Goal: Task Accomplishment & Management: Manage account settings

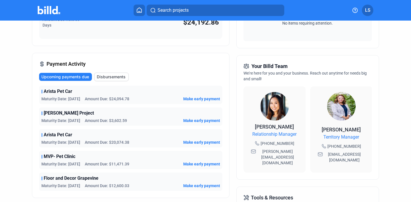
scroll to position [110, 0]
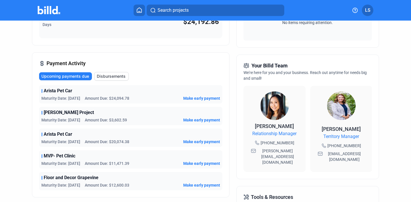
click at [93, 98] on span "Amount Due: $24,094.78" at bounding box center [107, 98] width 45 height 6
click at [103, 96] on span "Amount Due: $24,094.78" at bounding box center [107, 98] width 45 height 6
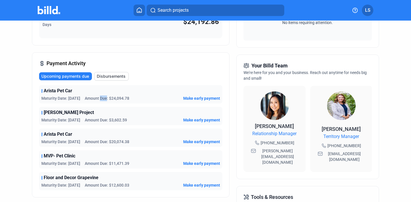
click at [103, 96] on span "Amount Due: $24,094.78" at bounding box center [107, 98] width 45 height 6
click at [117, 98] on span "Amount Due: $24,094.78" at bounding box center [107, 98] width 45 height 6
click at [112, 140] on span "Amount Due: $20,074.38" at bounding box center [107, 142] width 45 height 6
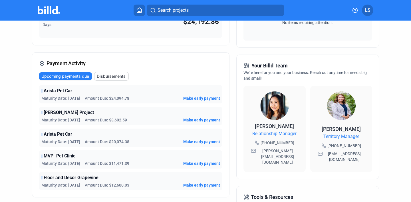
click at [112, 140] on span "Amount Due: $20,074.38" at bounding box center [107, 142] width 45 height 6
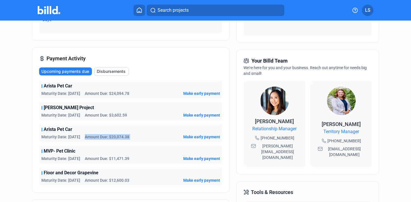
scroll to position [115, 0]
click at [100, 91] on span "Amount Due: $24,094.78" at bounding box center [107, 93] width 45 height 6
click at [112, 93] on span "Amount Due: $24,094.78" at bounding box center [107, 93] width 45 height 6
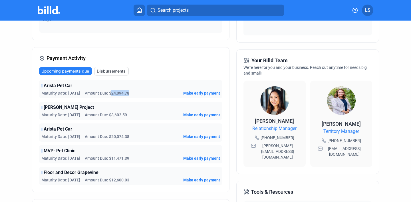
click at [117, 93] on span "Amount Due: $24,094.78" at bounding box center [107, 93] width 45 height 6
click at [116, 138] on span "Amount Due: $20,074.38" at bounding box center [107, 137] width 45 height 6
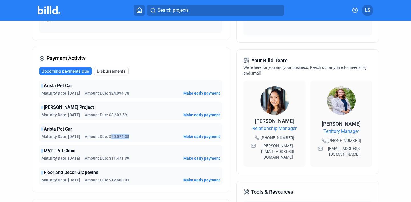
click at [116, 138] on span "Amount Due: $20,074.38" at bounding box center [107, 137] width 45 height 6
click at [122, 137] on span "Amount Due: $20,074.38" at bounding box center [107, 137] width 45 height 6
click at [127, 92] on span "Amount Due: $24,094.78" at bounding box center [107, 93] width 45 height 6
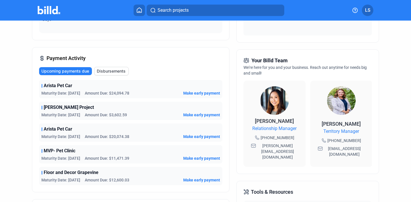
click at [127, 92] on span "Amount Due: $24,094.78" at bounding box center [107, 93] width 45 height 6
click at [128, 95] on span "Amount Due: $24,094.78" at bounding box center [107, 93] width 45 height 6
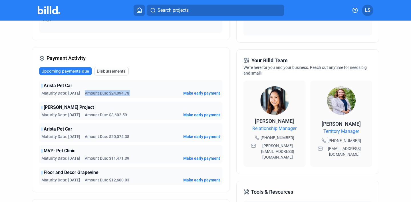
click at [110, 95] on span "Amount Due: $24,094.78" at bounding box center [107, 93] width 45 height 6
click at [124, 94] on span "Amount Due: $24,094.78" at bounding box center [107, 93] width 45 height 6
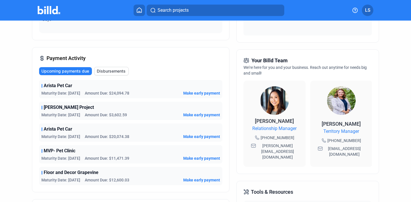
click at [124, 94] on span "Amount Due: $24,094.78" at bounding box center [107, 93] width 45 height 6
click at [60, 87] on span "Arista Pet Car" at bounding box center [58, 85] width 29 height 7
click at [69, 90] on span "Maturity Date: [DATE]" at bounding box center [60, 93] width 39 height 6
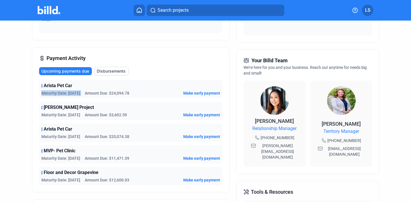
click at [80, 91] on span "Maturity Date: [DATE]" at bounding box center [60, 93] width 39 height 6
click at [88, 94] on span "Amount Due: $24,094.78" at bounding box center [107, 93] width 45 height 6
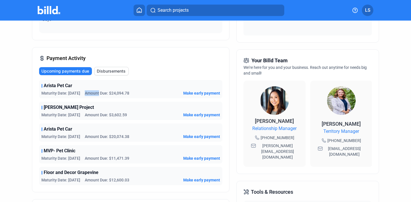
click at [88, 94] on span "Amount Due: $24,094.78" at bounding box center [107, 93] width 45 height 6
click at [104, 94] on span "Amount Due: $24,094.78" at bounding box center [107, 93] width 45 height 6
click at [108, 94] on span "Amount Due: $24,094.78" at bounding box center [107, 93] width 45 height 6
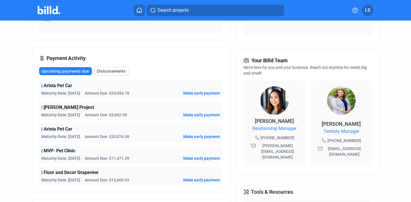
click at [153, 151] on div "MVP- Pet Clinic" at bounding box center [130, 150] width 179 height 7
click at [79, 156] on span "Maturity Date: [DATE]" at bounding box center [60, 158] width 39 height 6
click at [69, 153] on span "MVP- Pet Clinic" at bounding box center [60, 150] width 32 height 7
drag, startPoint x: 69, startPoint y: 153, endPoint x: 122, endPoint y: 159, distance: 53.7
click at [122, 159] on div "MVP- Pet Clinic Maturity Date: [DATE] Amount Due: $11,471.39 Make early payment" at bounding box center [130, 154] width 183 height 18
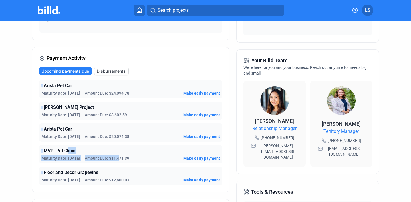
click at [146, 155] on div "MVP- Pet Clinic Maturity Date: [DATE] Amount Due: $11,471.39 Make early payment" at bounding box center [130, 154] width 183 height 18
click at [116, 152] on div "MVP- Pet Clinic" at bounding box center [130, 150] width 179 height 7
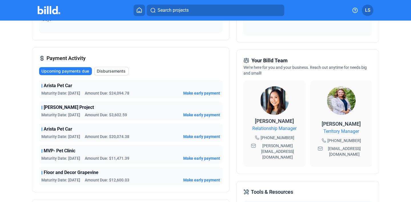
click at [116, 152] on div "MVP- Pet Clinic" at bounding box center [130, 150] width 179 height 7
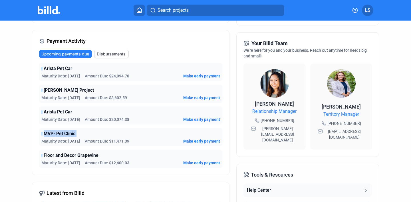
scroll to position [131, 0]
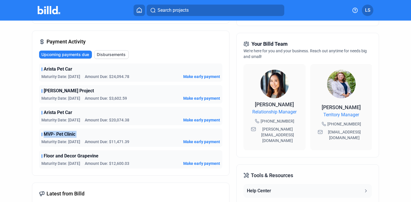
click at [138, 146] on div "MVP- Pet Clinic Maturity Date: [DATE] Amount Due: $11,471.39 Make early payment" at bounding box center [130, 137] width 183 height 18
click at [53, 139] on span "Maturity Date: [DATE]" at bounding box center [60, 142] width 39 height 6
click at [73, 133] on span "MVP- Pet Clinic" at bounding box center [60, 134] width 32 height 7
click at [60, 135] on span "MVP- Pet Clinic" at bounding box center [60, 134] width 32 height 7
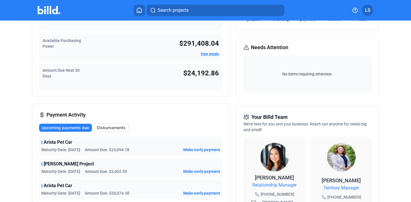
scroll to position [0, 0]
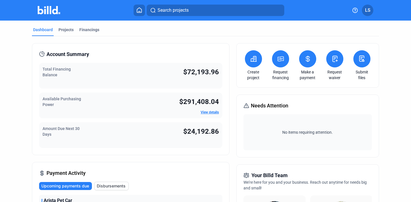
click at [68, 32] on div "Projects" at bounding box center [66, 30] width 15 height 6
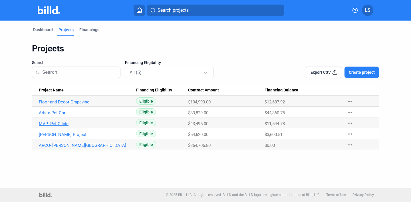
click at [60, 124] on link "MVP- Pet Clinic" at bounding box center [85, 123] width 92 height 5
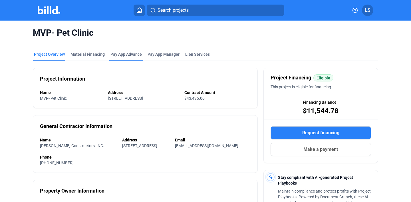
click at [118, 54] on div "Pay App Advance" at bounding box center [125, 54] width 31 height 6
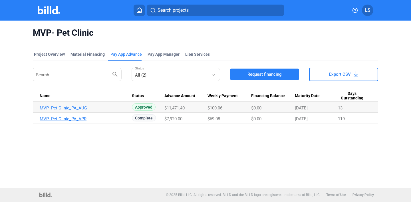
click at [108, 119] on link "MVP- Pet Clinic_PA_APR" at bounding box center [86, 118] width 92 height 5
